Goal: Use online tool/utility: Utilize a website feature to perform a specific function

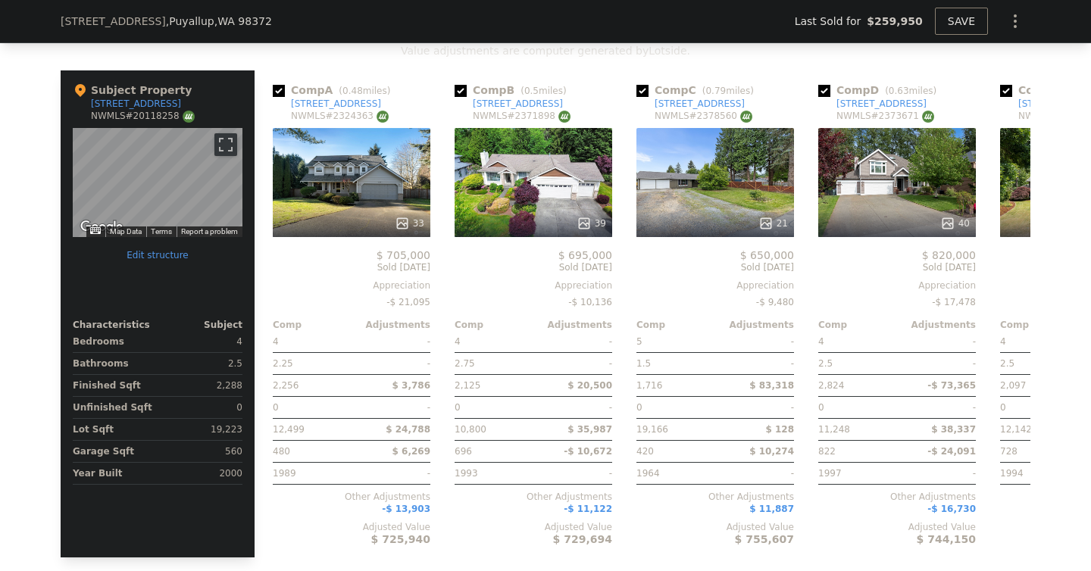
click at [15, 170] on div "We found 12 sales that match your search Listings provided by NWMLS Filters Map…" at bounding box center [545, 150] width 1091 height 869
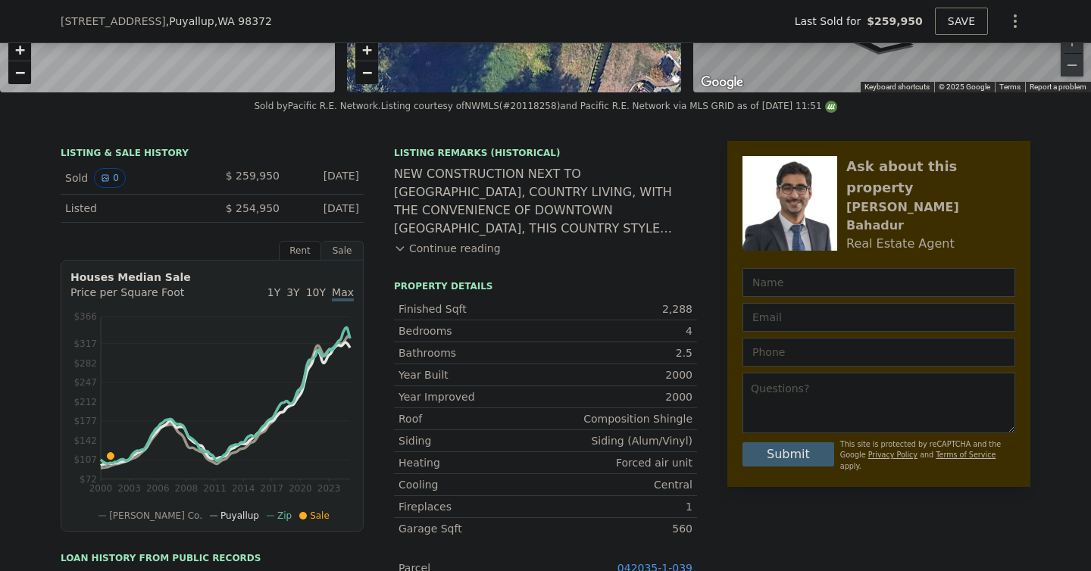
scroll to position [257, 0]
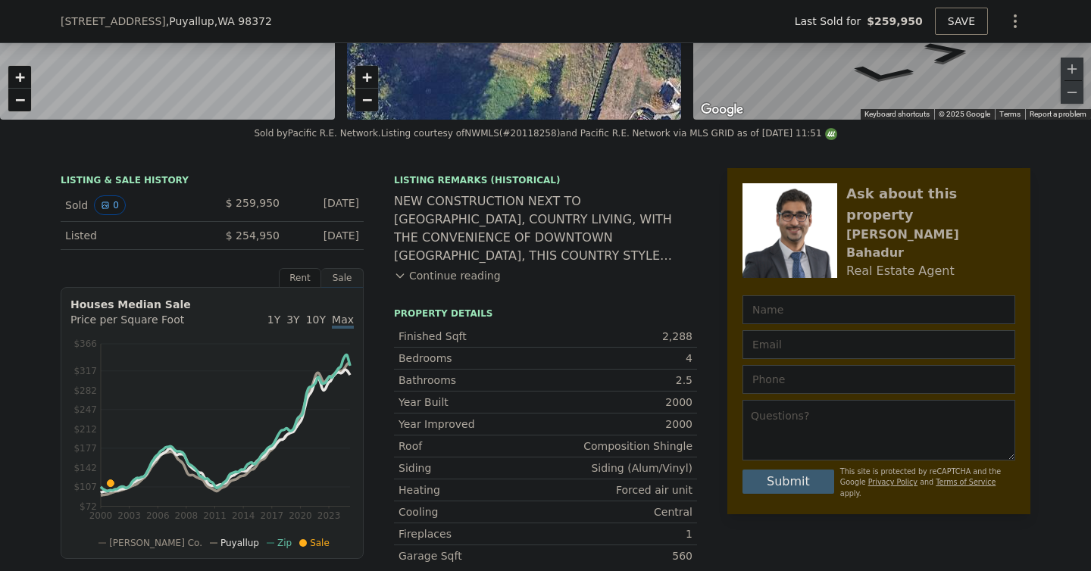
click at [512, 230] on div "NEW CONSTRUCTION NEXT TO [GEOGRAPHIC_DATA], COUNTRY LIVING, WITH THE CONVENIENC…" at bounding box center [545, 228] width 303 height 73
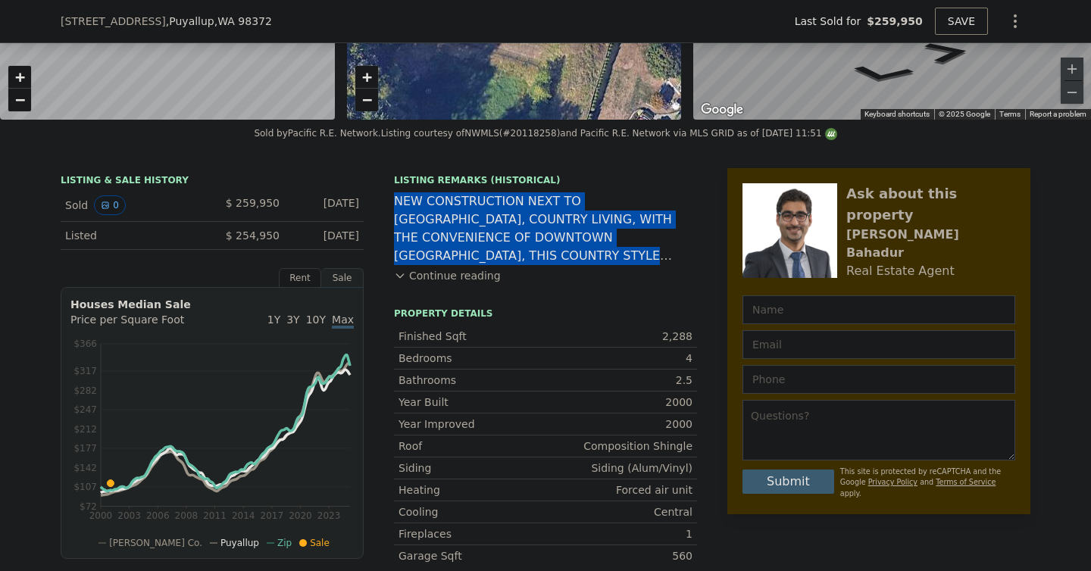
click at [455, 272] on button "Continue reading" at bounding box center [447, 275] width 107 height 15
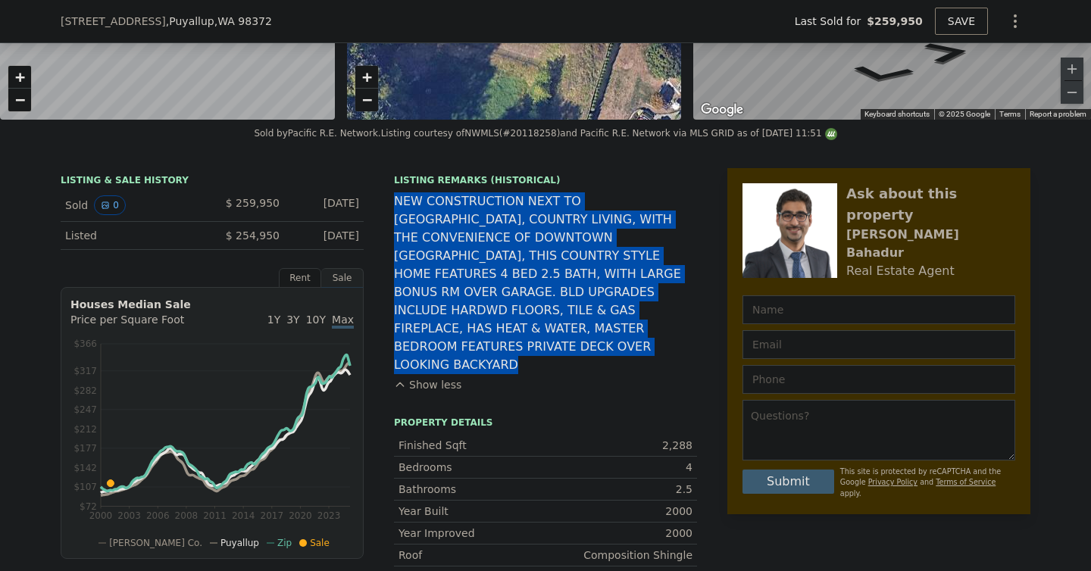
click at [455, 272] on div "NEW CONSTRUCTION NEXT TO [GEOGRAPHIC_DATA], COUNTRY LIVING, WITH THE CONVENIENC…" at bounding box center [545, 283] width 303 height 182
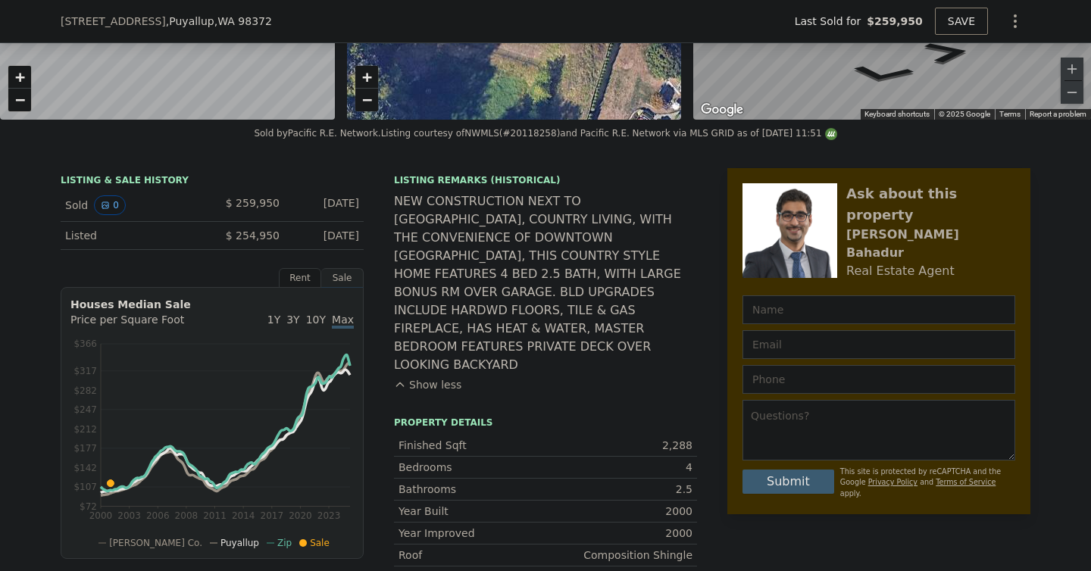
click at [455, 272] on div "NEW CONSTRUCTION NEXT TO [GEOGRAPHIC_DATA], COUNTRY LIVING, WITH THE CONVENIENC…" at bounding box center [545, 283] width 303 height 182
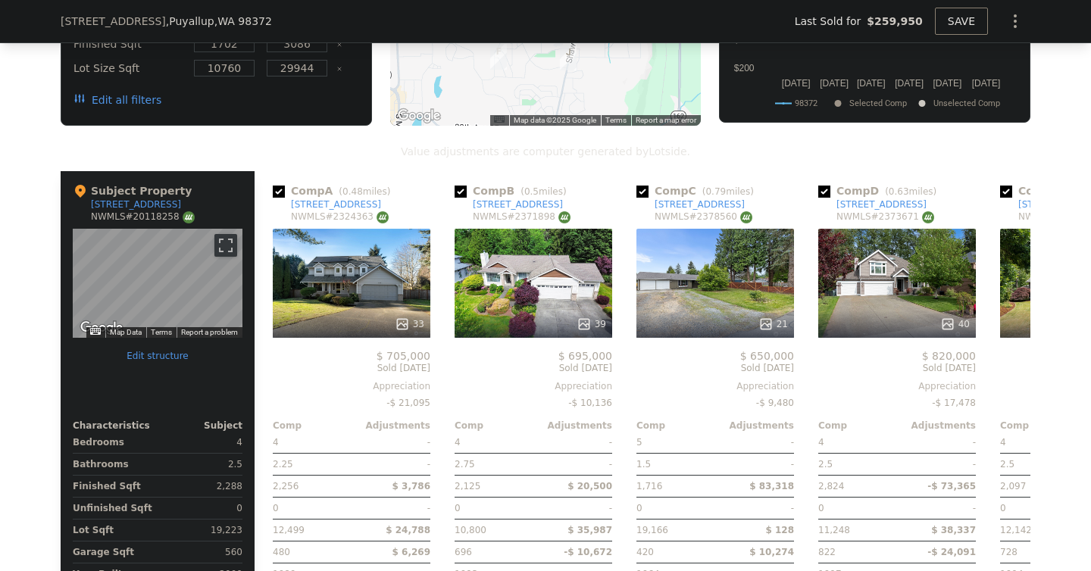
scroll to position [1809, 0]
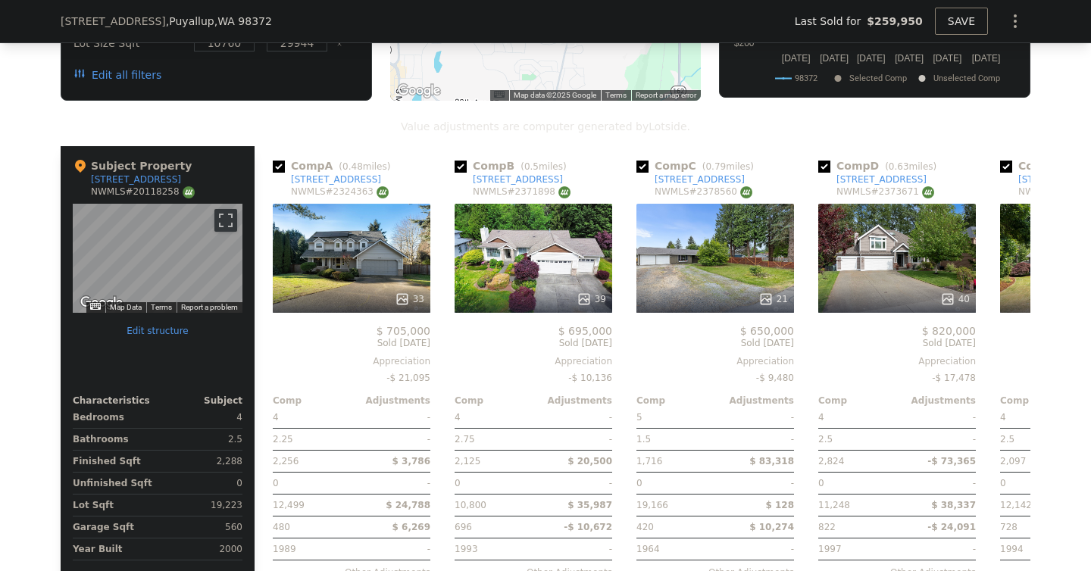
click at [6, 169] on div "We found 12 sales that match your search Listings provided by NWMLS Filters Map…" at bounding box center [545, 226] width 1091 height 869
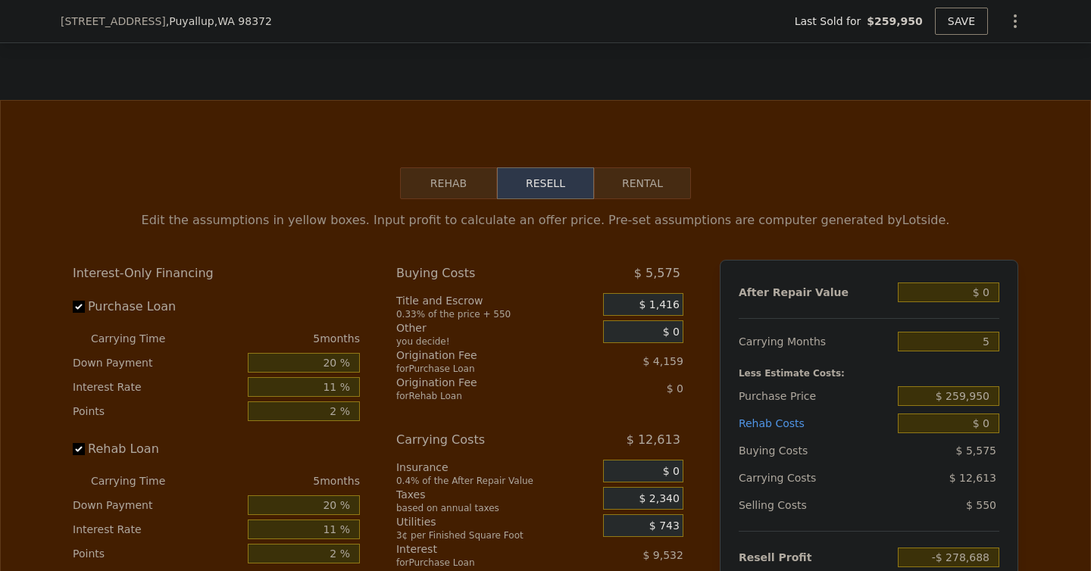
scroll to position [2438, 0]
click at [987, 281] on input "$ 0" at bounding box center [947, 291] width 101 height 20
type input "$ 726,000"
type input "$ 394,461"
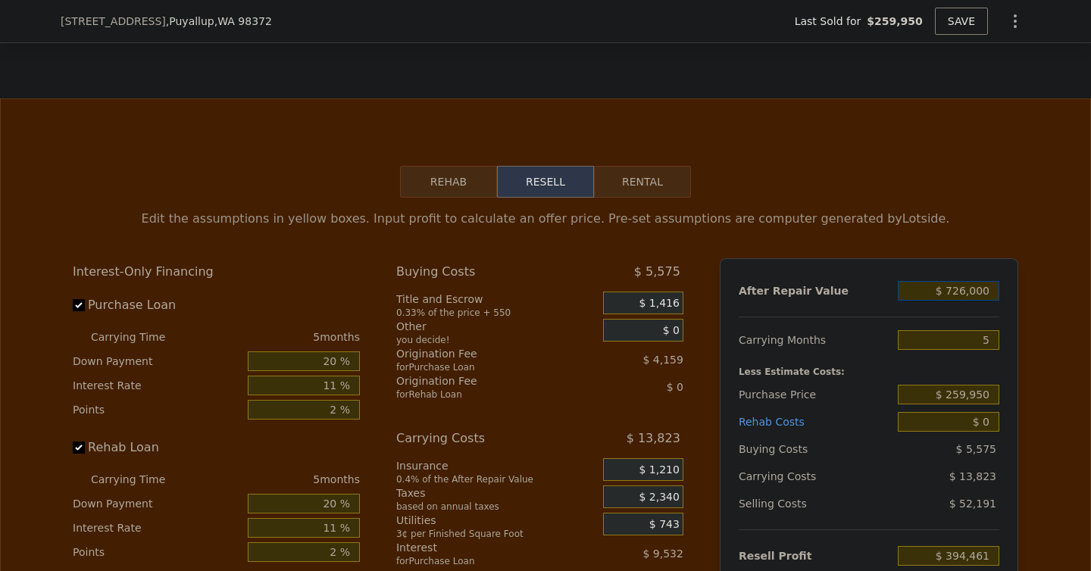
click at [969, 281] on input "$ 726,000" at bounding box center [947, 291] width 101 height 20
type input "$ 720,000"
type input "$ 388,898"
type input "$ 720,000"
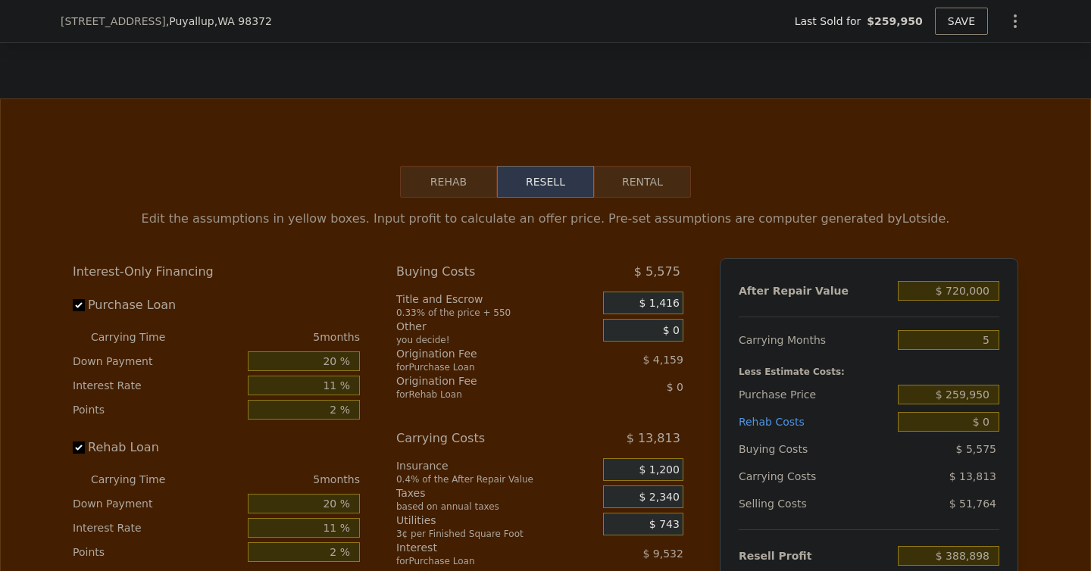
click at [1007, 301] on div "After Repair Value $ 720,000 Carrying Months 5 Less Estimate Costs: Purchase Pr…" at bounding box center [868, 468] width 298 height 421
click at [979, 330] on input "5" at bounding box center [947, 340] width 101 height 20
type input "4"
type input "$ 391,660"
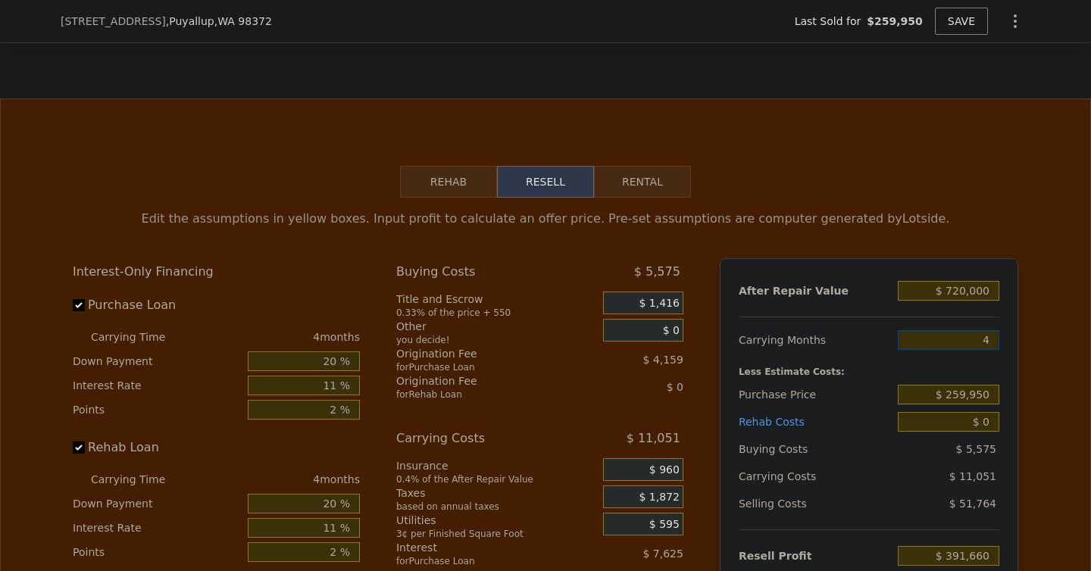
type input "4"
click at [1053, 332] on div "Edit the assumptions in yellow boxes. Input profit to calculate an offer price.…" at bounding box center [545, 479] width 1089 height 563
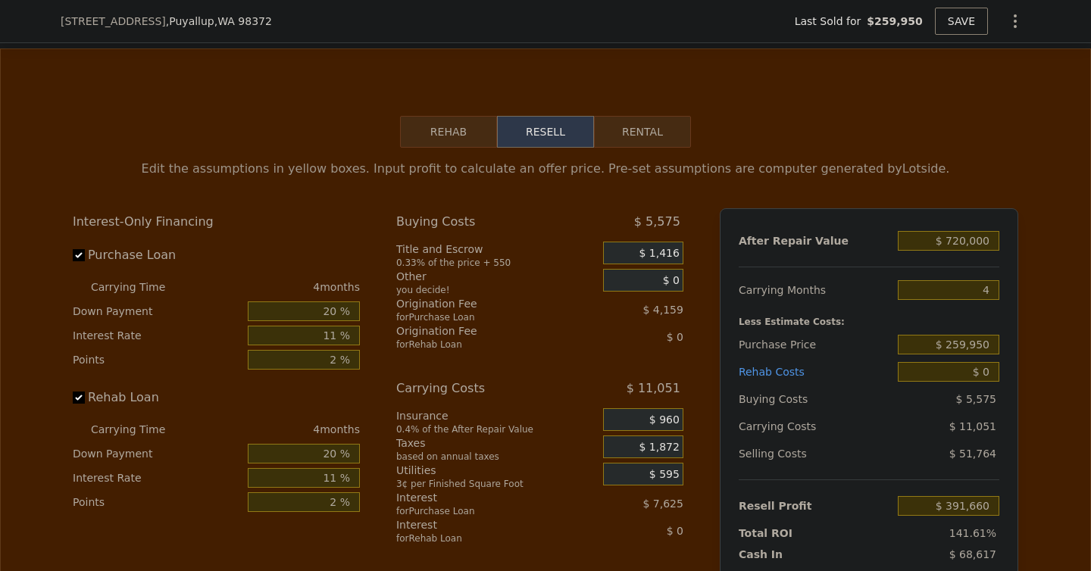
scroll to position [2495, 0]
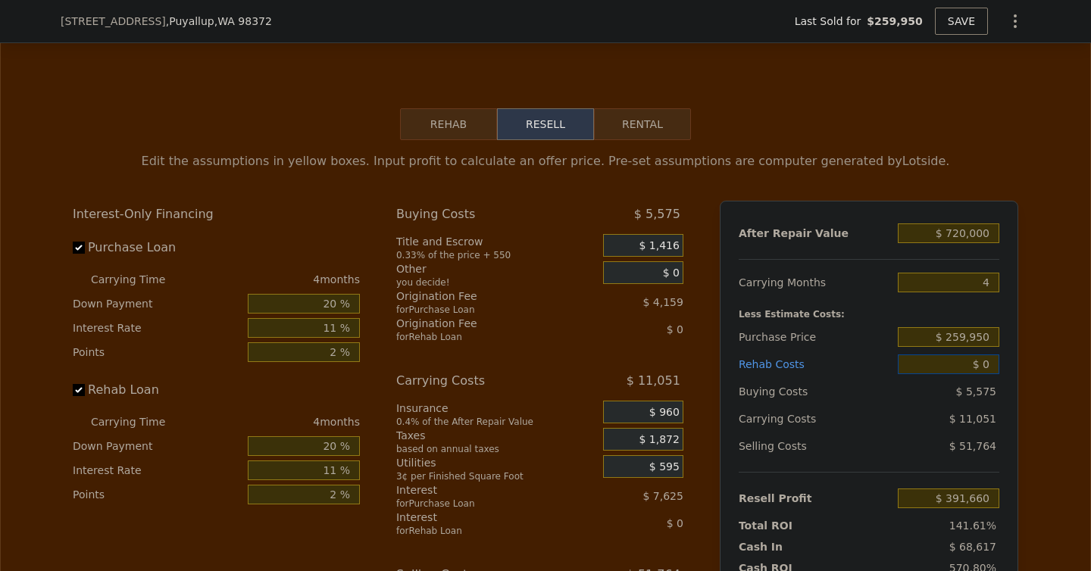
click at [988, 354] on input "$ 0" at bounding box center [947, 364] width 101 height 20
type input "$ 2,000"
type input "$ 389,568"
type input "$ 20,000"
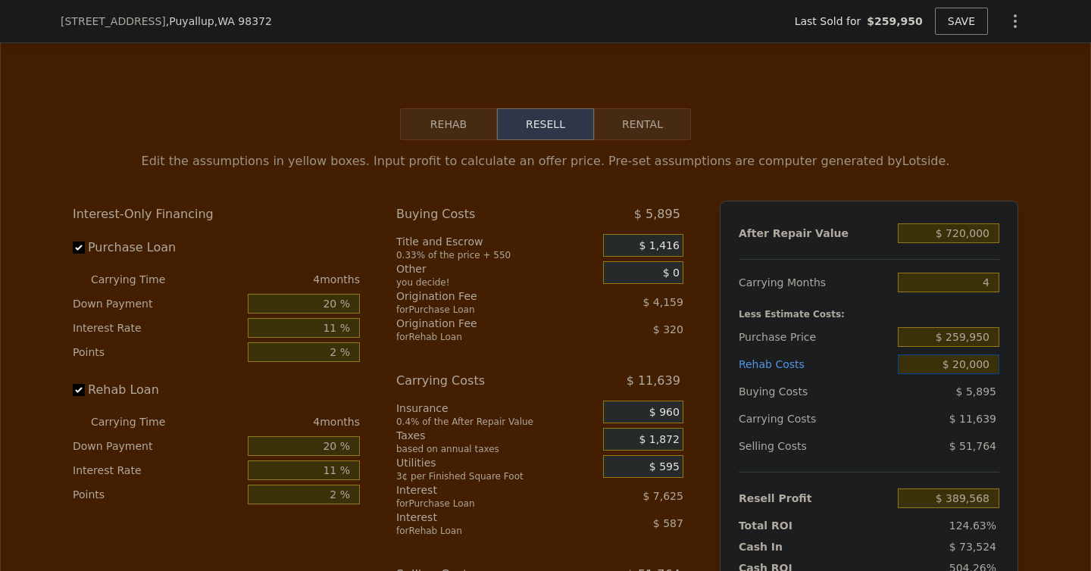
type input "$ 370,752"
type input "$ 20,000"
click at [976, 327] on input "$ 259,950" at bounding box center [947, 337] width 101 height 20
type input "$ 615,000"
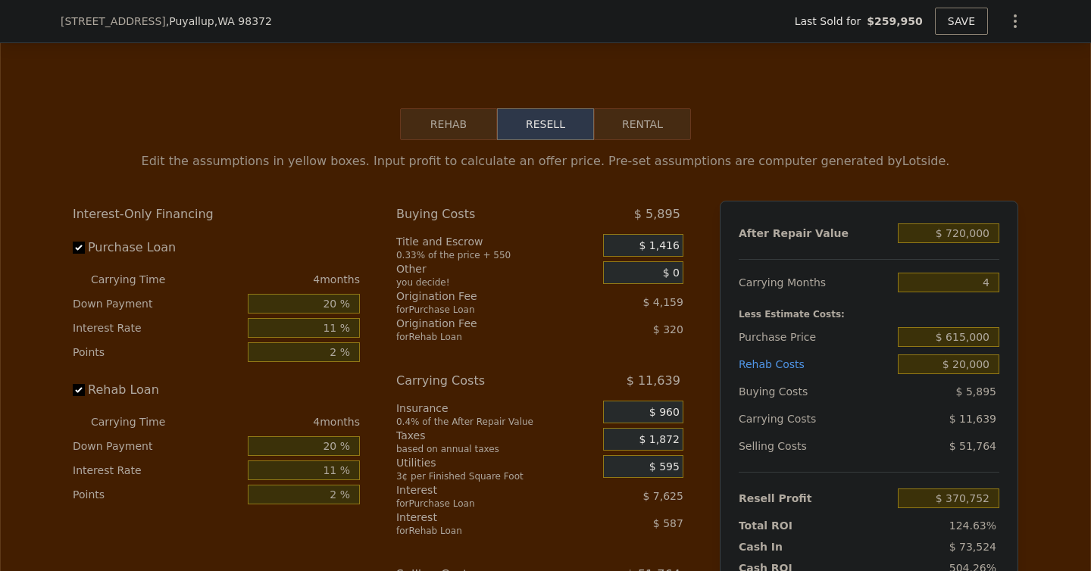
click at [1039, 351] on div "Edit the assumptions in yellow boxes. Input profit to calculate an offer price.…" at bounding box center [545, 421] width 1089 height 563
type input "-$ 1,577"
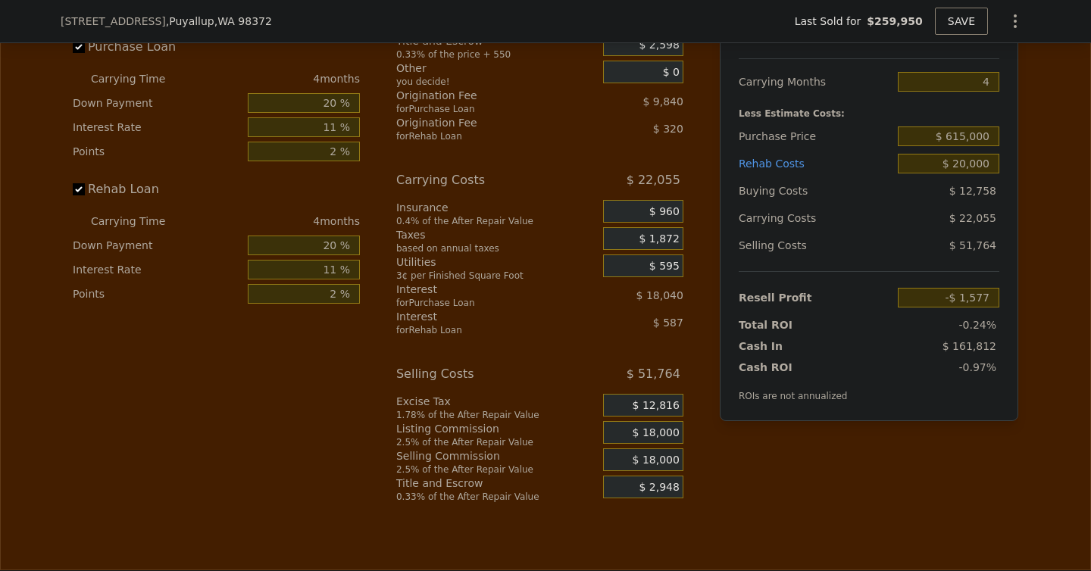
scroll to position [2695, 0]
click at [651, 428] on span "$ 18,000" at bounding box center [655, 435] width 47 height 14
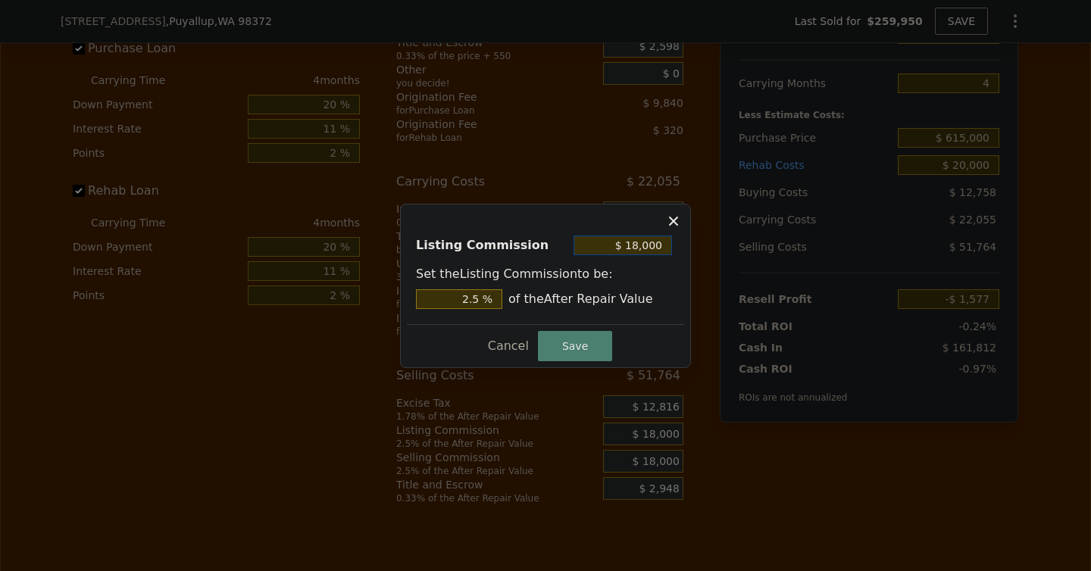
click at [623, 248] on input "$ 18,000" at bounding box center [622, 246] width 98 height 20
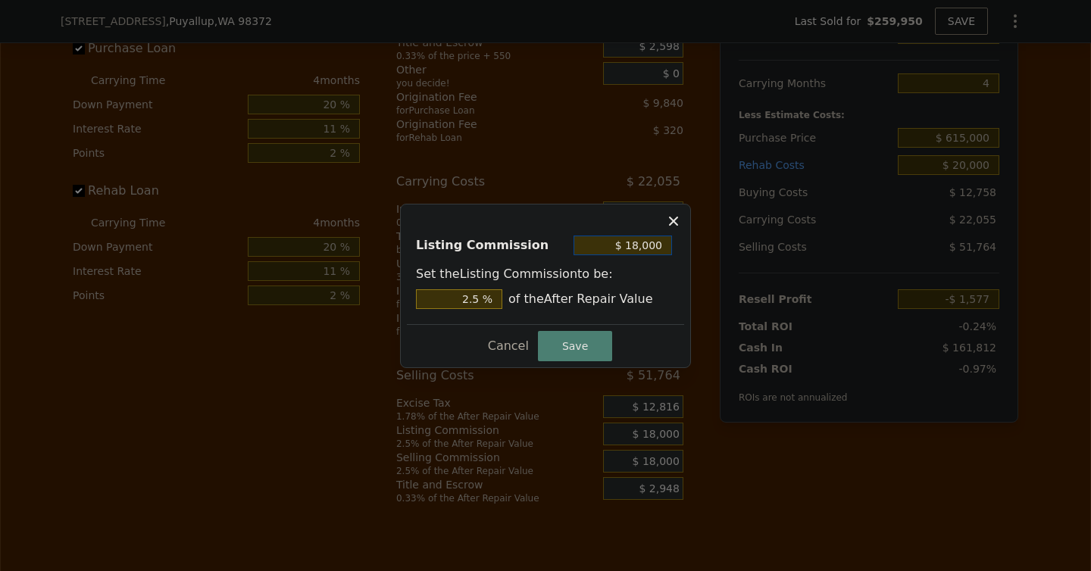
type input "$ 0"
type input "0 %"
type input "$ 0"
click at [576, 350] on button "Save" at bounding box center [575, 346] width 74 height 30
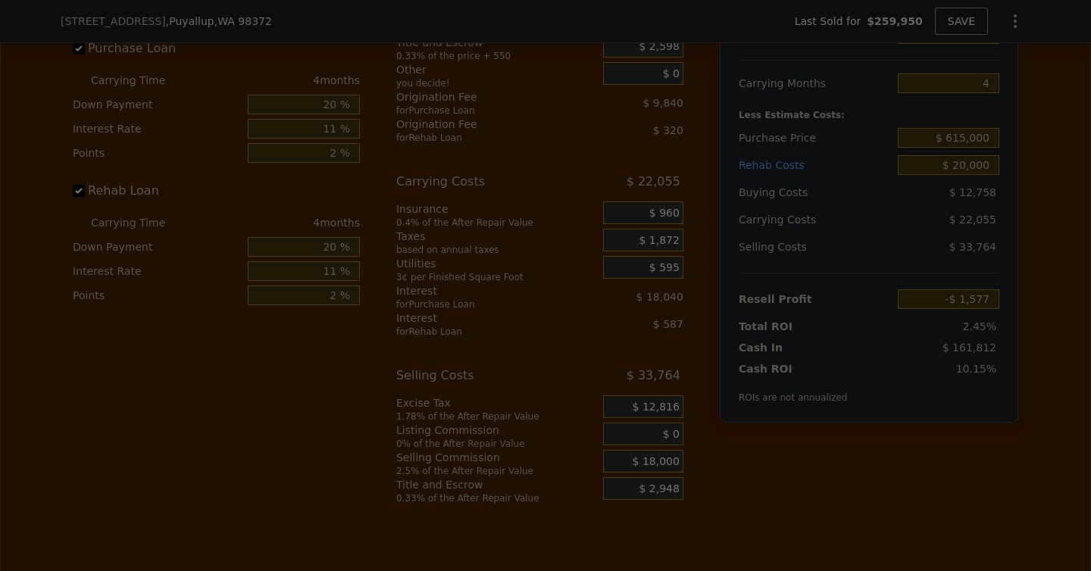
type input "$ 16,423"
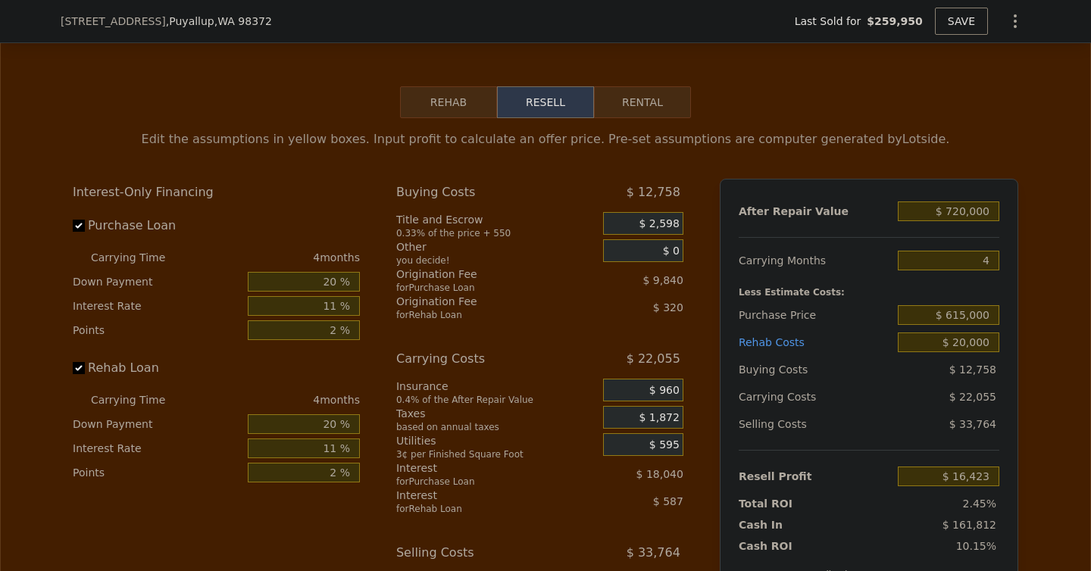
scroll to position [2513, 0]
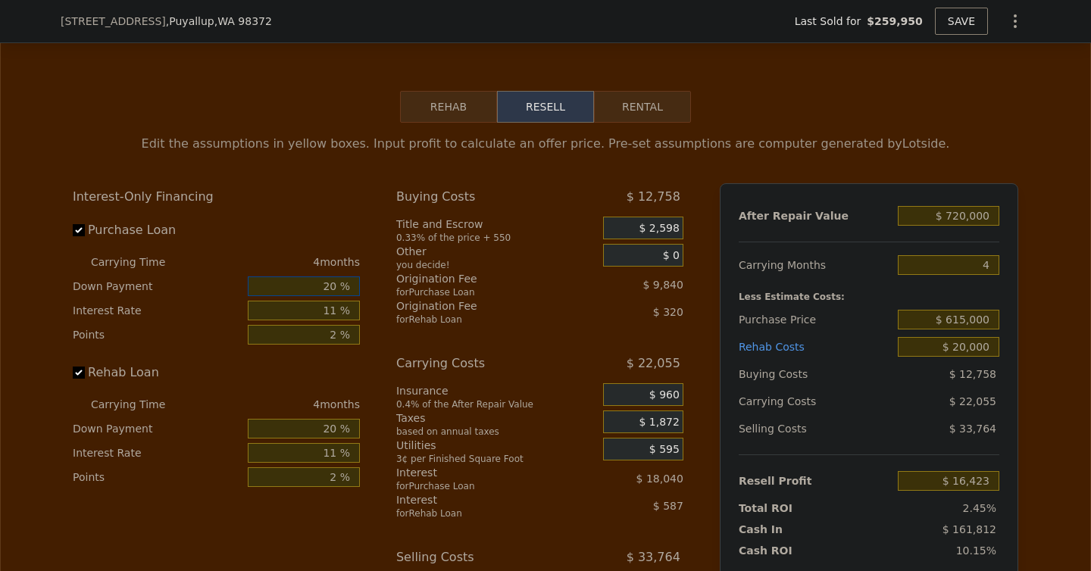
click at [332, 276] on input "20 %" at bounding box center [304, 286] width 112 height 20
type input "0 %"
type input "$ 9,451"
type input "0 %"
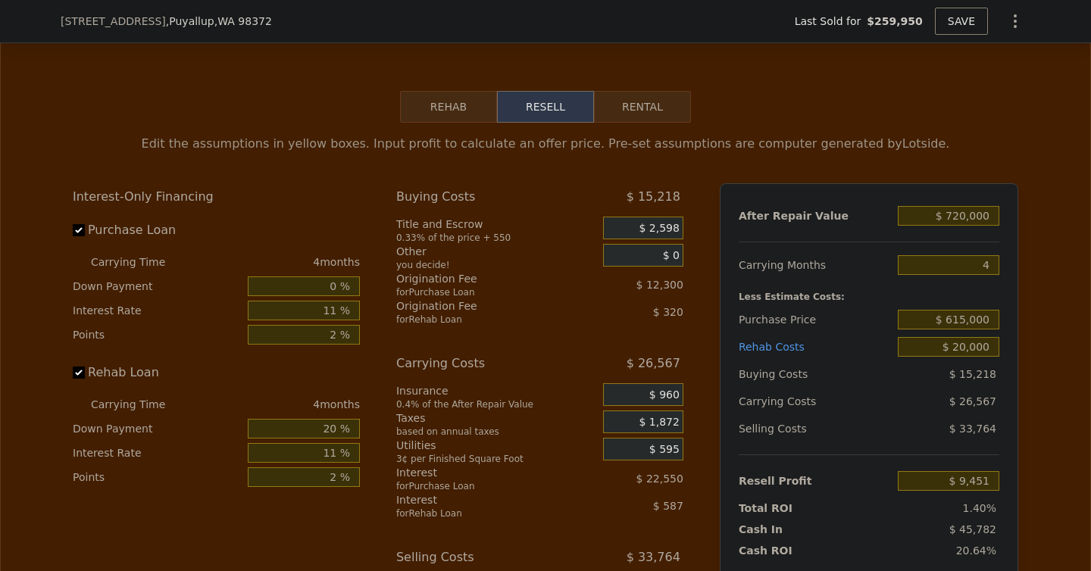
click at [45, 255] on div "Edit the assumptions in yellow boxes. Input profit to calculate an offer price.…" at bounding box center [545, 404] width 1089 height 563
click at [329, 276] on input "0 %" at bounding box center [304, 286] width 112 height 20
click at [0, 270] on div "Rehab Resell Rental Edit the assumptions in yellow boxes. Input profit to calcu…" at bounding box center [545, 388] width 1091 height 730
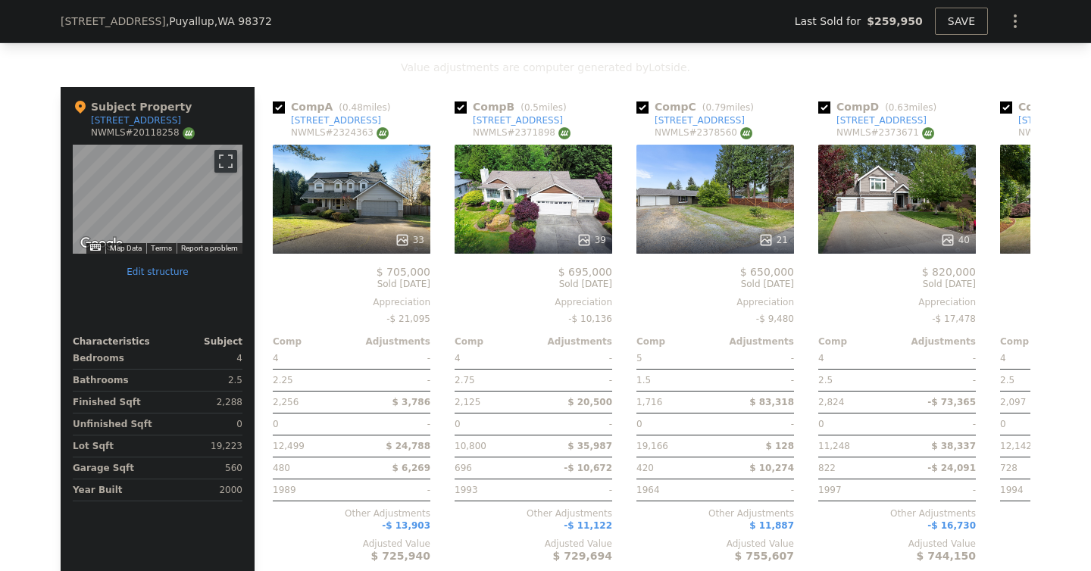
scroll to position [1868, 0]
type input "$ 726,000"
type input "5"
type input "$ 0"
type input "$ 394,461"
